Goal: Navigation & Orientation: Find specific page/section

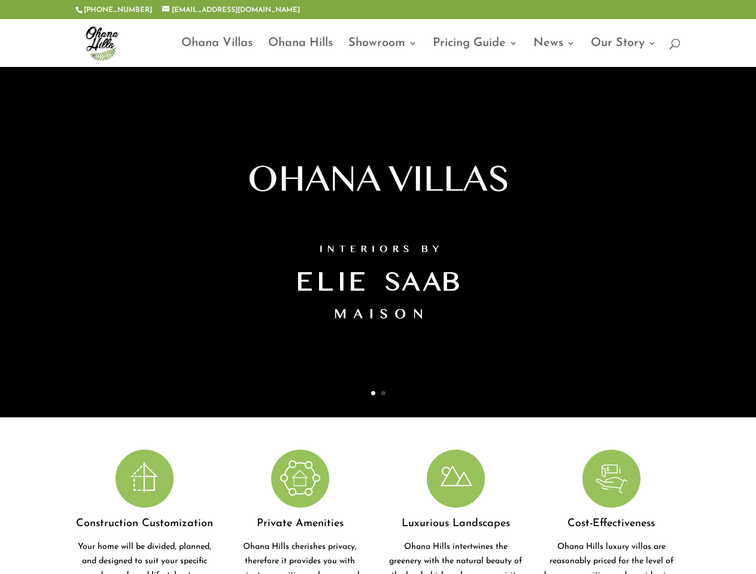
click at [378, 287] on div at bounding box center [377, 242] width 665 height 351
click at [378, 43] on link "Showroom" at bounding box center [382, 53] width 69 height 28
click at [378, 242] on div at bounding box center [377, 177] width 665 height 220
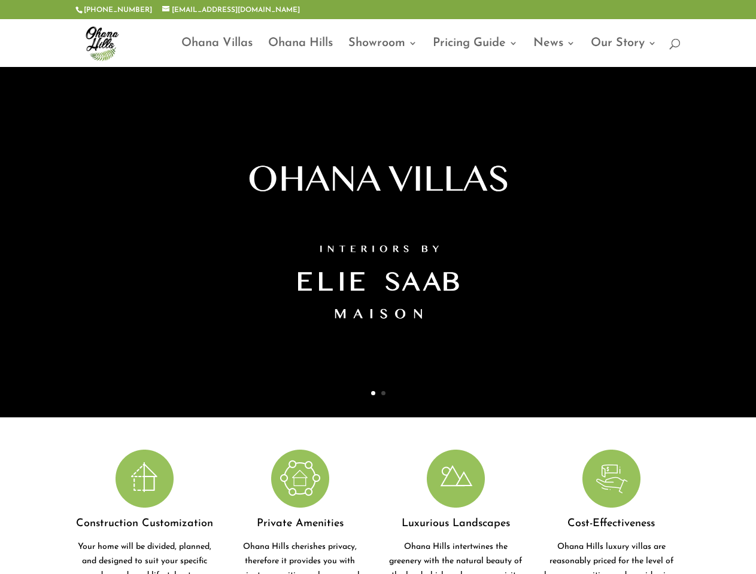
click at [8, 242] on div at bounding box center [378, 242] width 756 height 351
click at [748, 242] on div at bounding box center [378, 242] width 756 height 351
click at [378, 512] on div "Construction Customization Your home will be divided, planned, and designed to …" at bounding box center [377, 523] width 604 height 147
click at [144, 512] on div at bounding box center [144, 482] width 138 height 64
click at [300, 512] on div at bounding box center [300, 482] width 138 height 64
